Goal: Complete application form

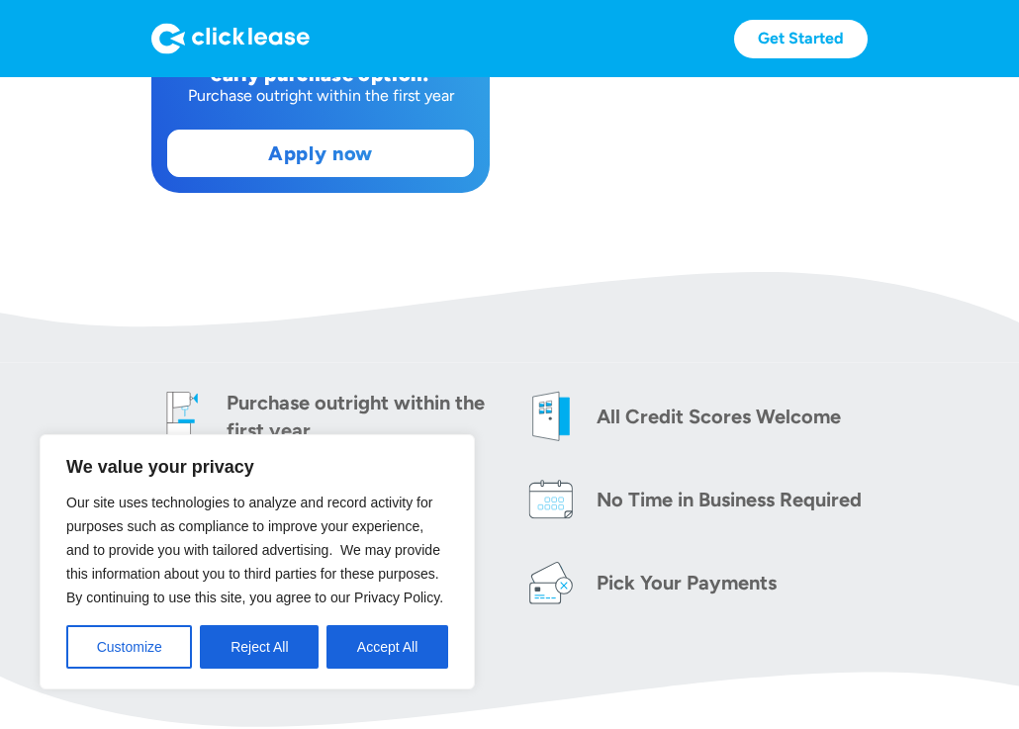
scroll to position [767, 0]
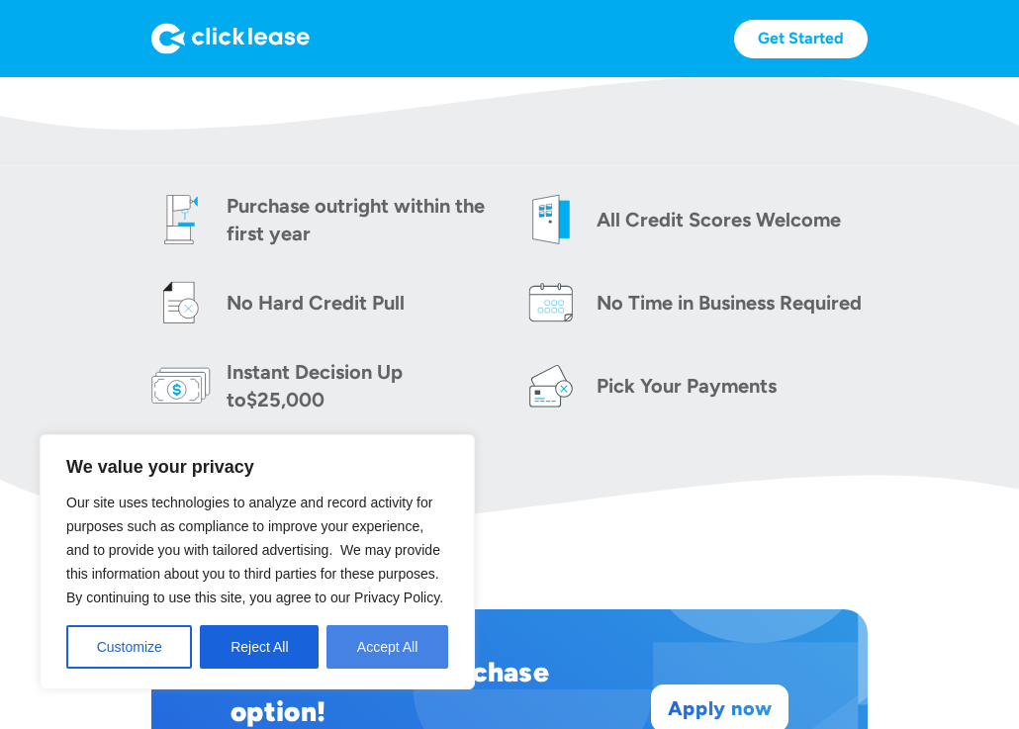
click at [392, 647] on button "Accept All" at bounding box center [387, 647] width 122 height 44
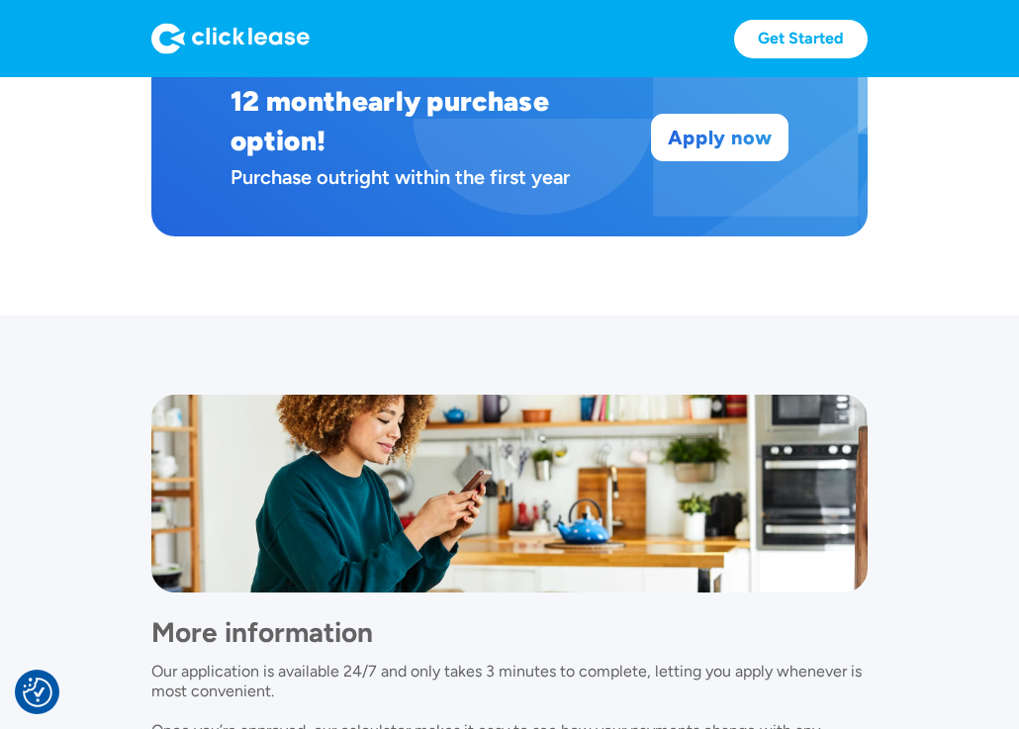
scroll to position [1335, 0]
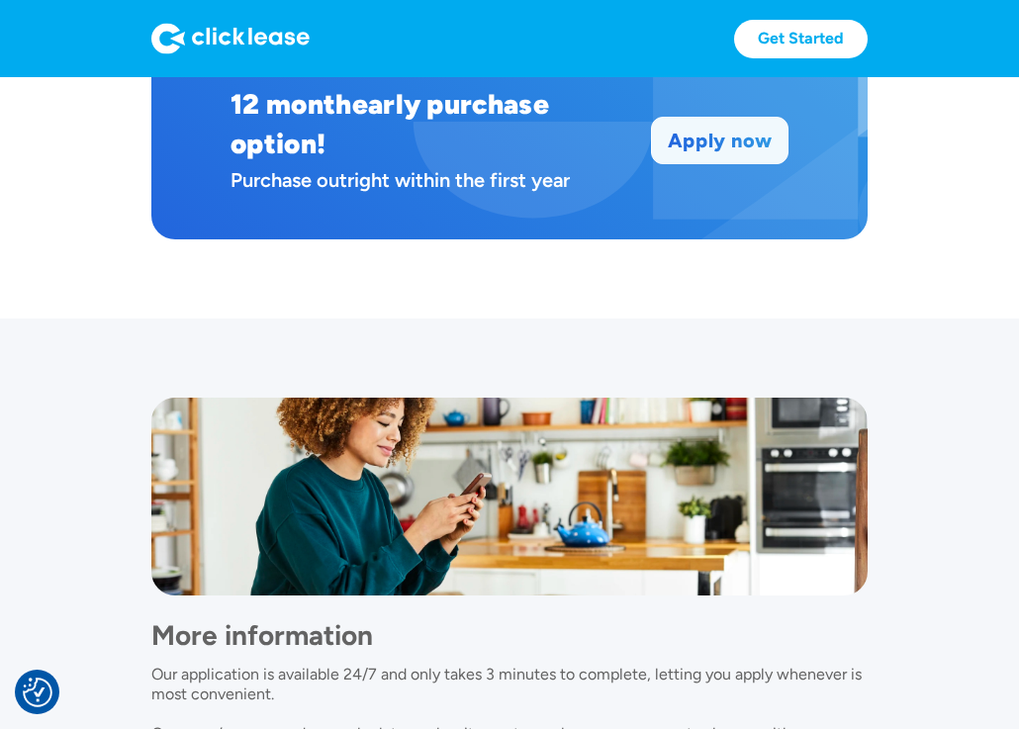
click at [689, 133] on link "Apply now" at bounding box center [719, 140] width 135 height 45
